Goal: Task Accomplishment & Management: Manage account settings

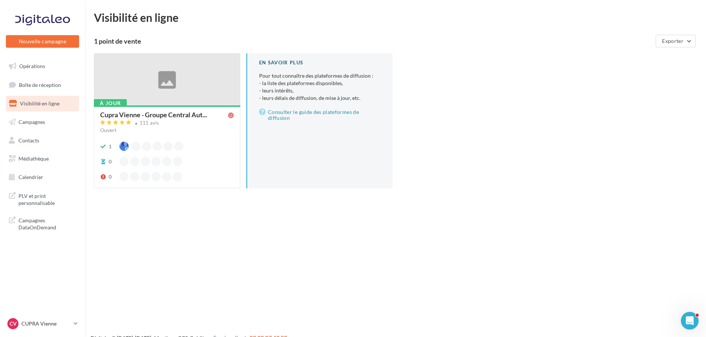
click at [31, 74] on ul "Opérations Boîte de réception Visibilité en ligne Campagnes Contacts Mes cibles…" at bounding box center [42, 121] width 79 height 132
click at [33, 82] on span "Boîte de réception" at bounding box center [40, 84] width 42 height 6
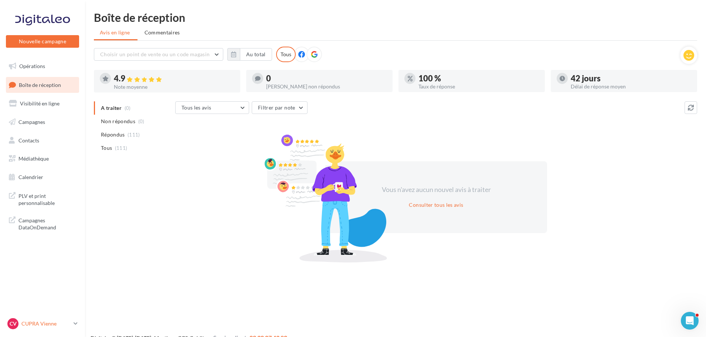
click at [61, 321] on p "CUPRA Vienne" at bounding box center [45, 323] width 49 height 7
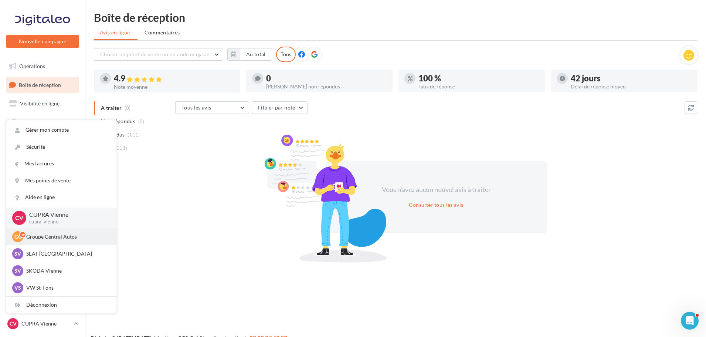
click at [63, 235] on p "Groupe Central Autos" at bounding box center [66, 236] width 81 height 7
click at [58, 325] on p "CUPRA Vienne" at bounding box center [45, 323] width 49 height 7
